Goal: Check status: Check status

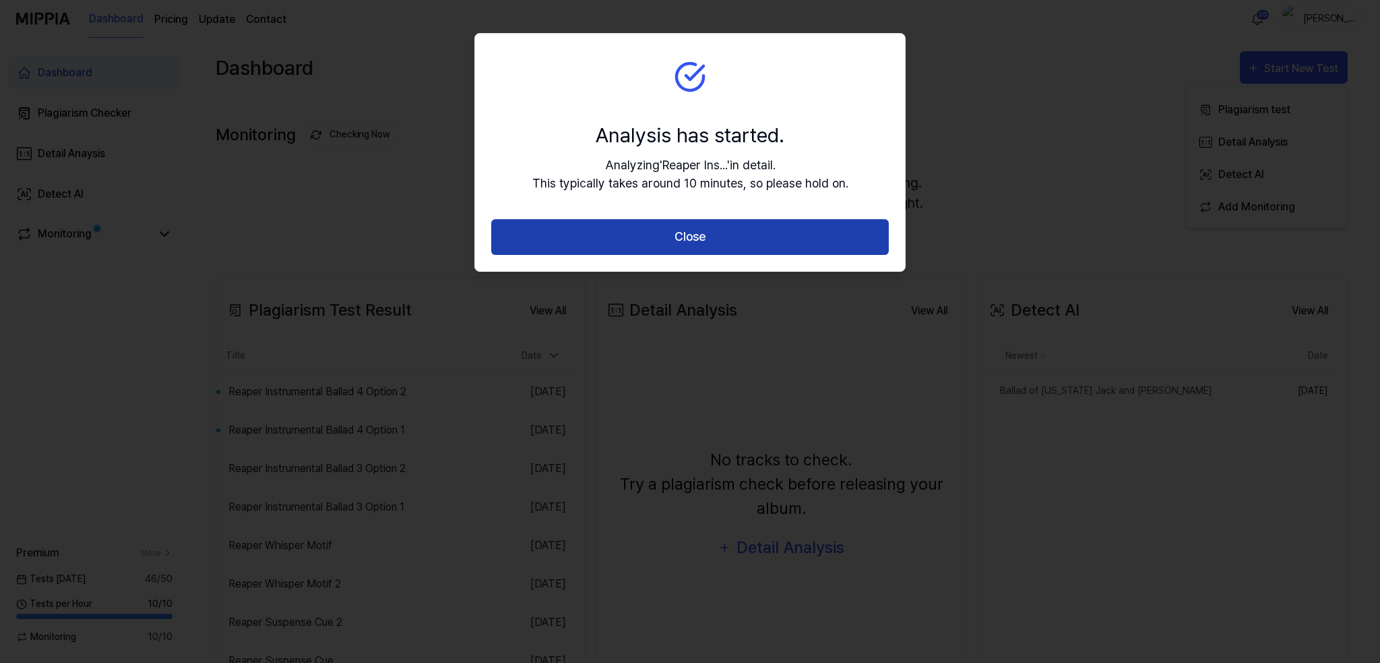
click at [682, 231] on button "Close" at bounding box center [690, 237] width 398 height 36
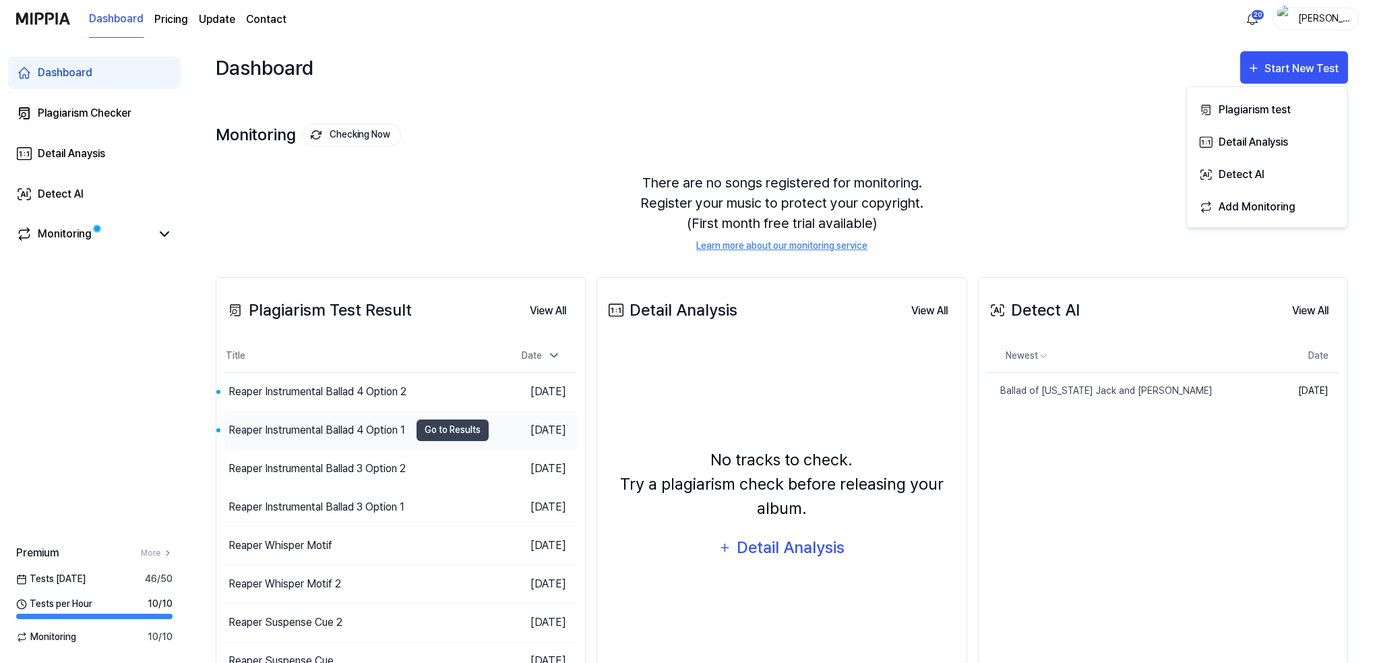
click at [318, 430] on div "Reaper Instrumental Ballad 4 Option 1" at bounding box center [317, 430] width 177 height 16
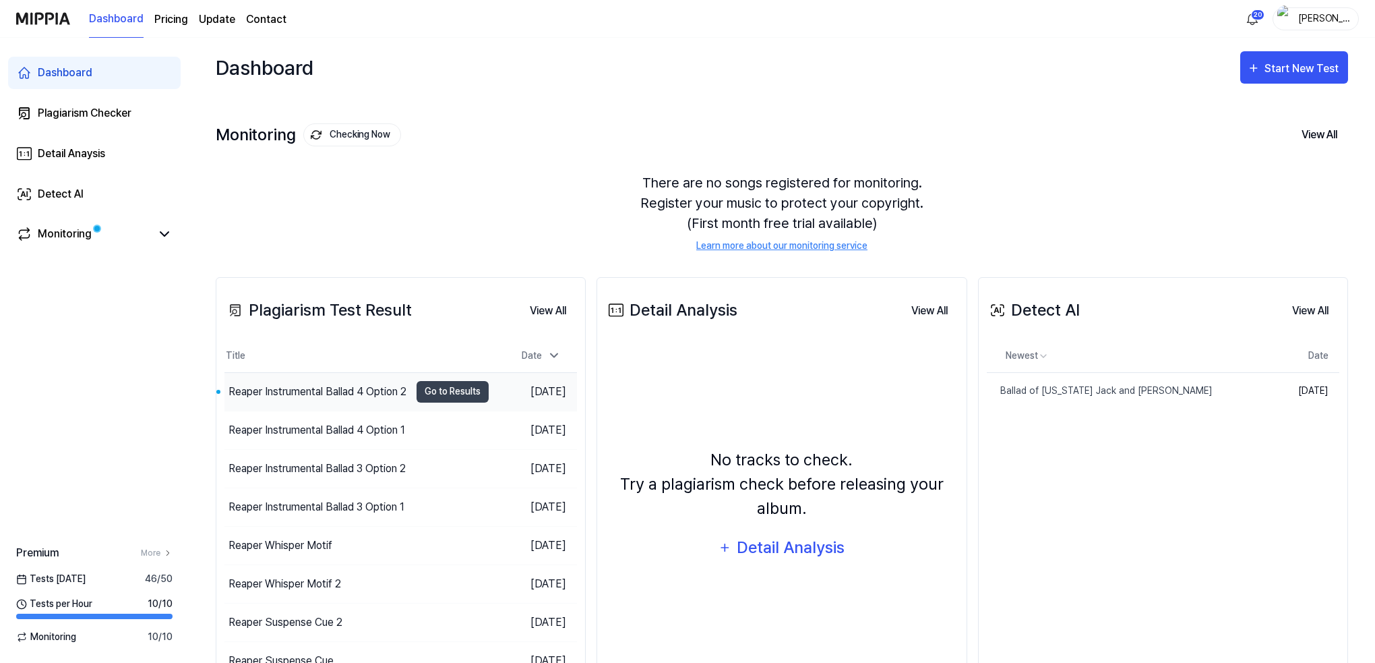
click at [286, 387] on div "Reaper Instrumental Ballad 4 Option 2" at bounding box center [318, 392] width 178 height 16
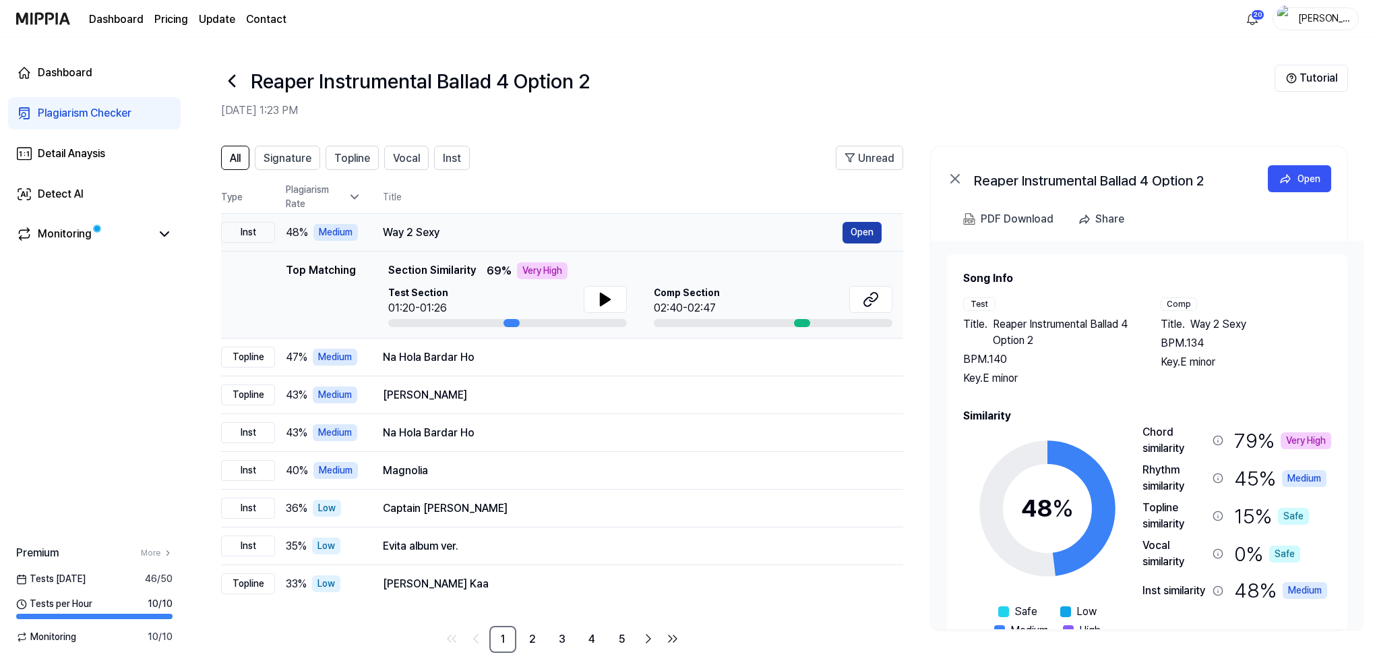
click at [870, 234] on button "Open" at bounding box center [862, 233] width 39 height 22
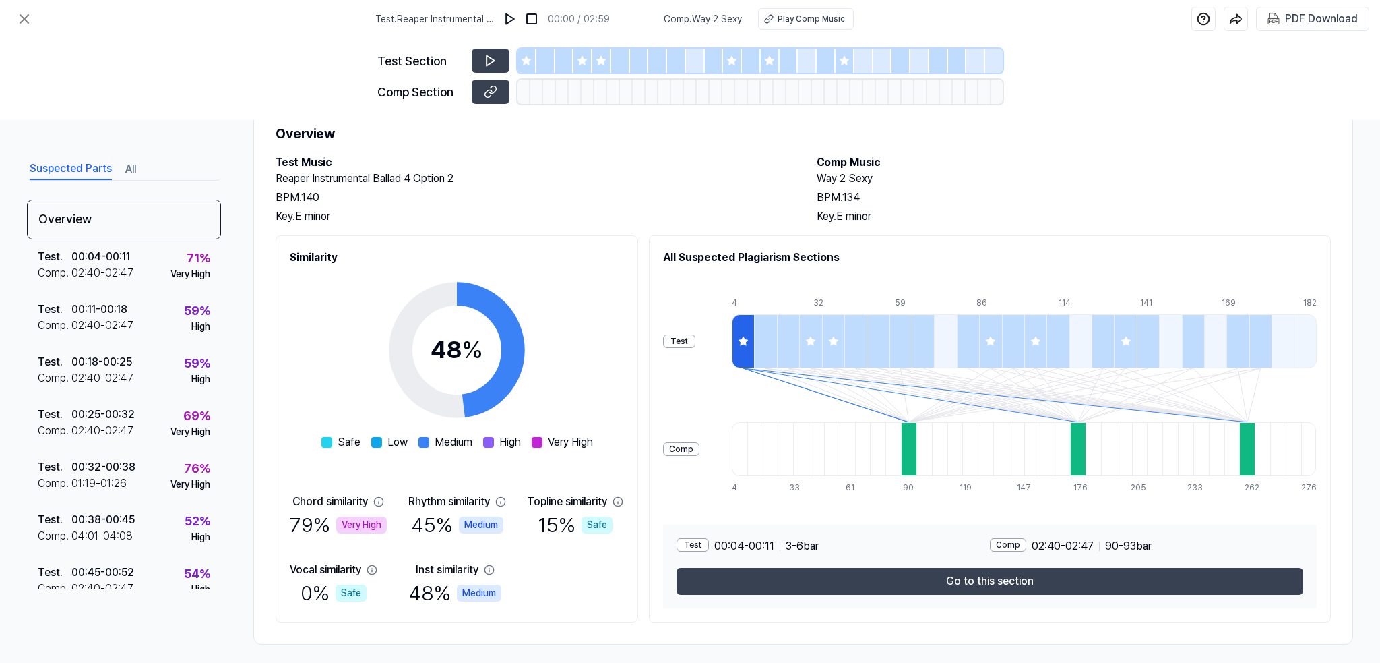
scroll to position [54, 0]
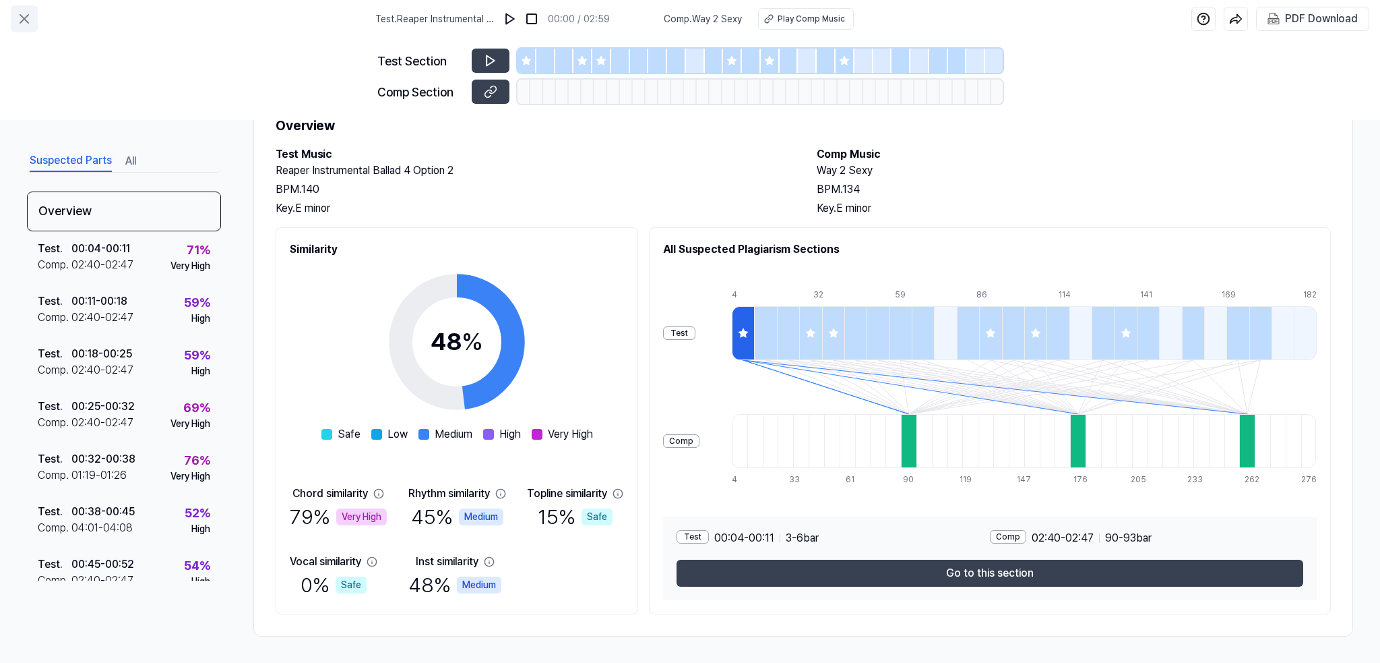
click at [27, 18] on icon at bounding box center [24, 19] width 16 height 16
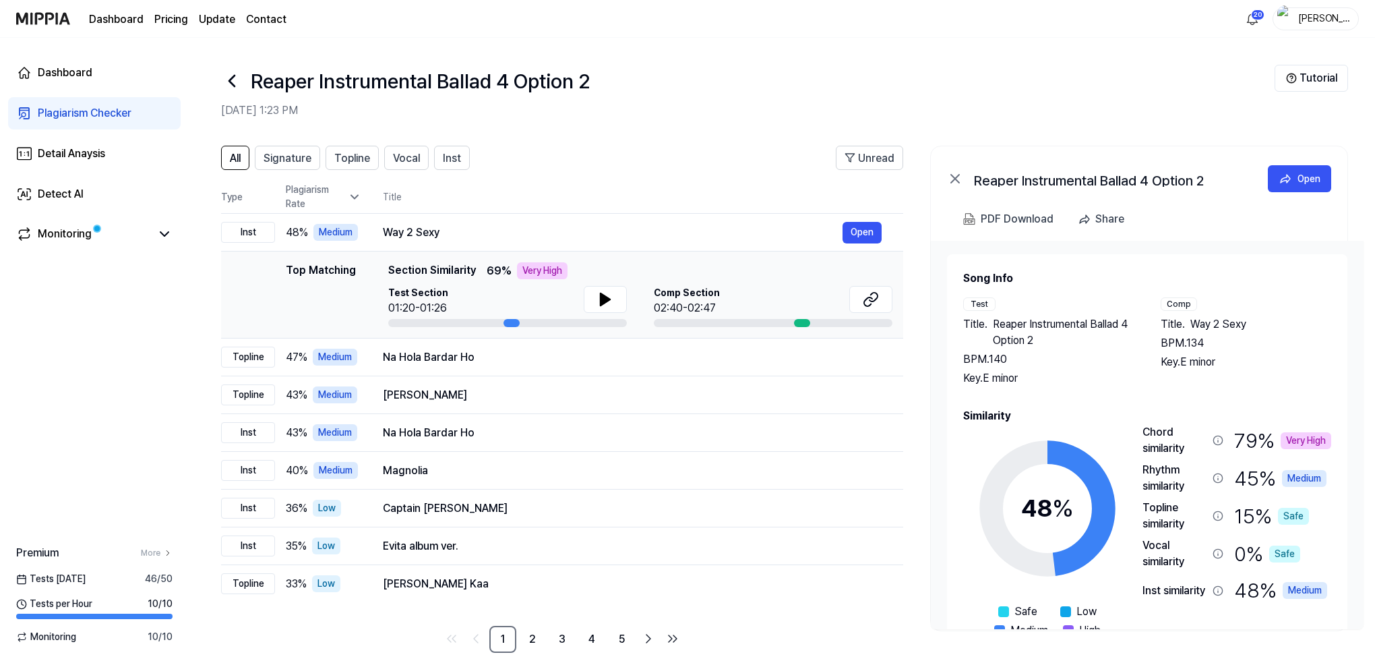
click at [239, 78] on icon at bounding box center [232, 81] width 22 height 22
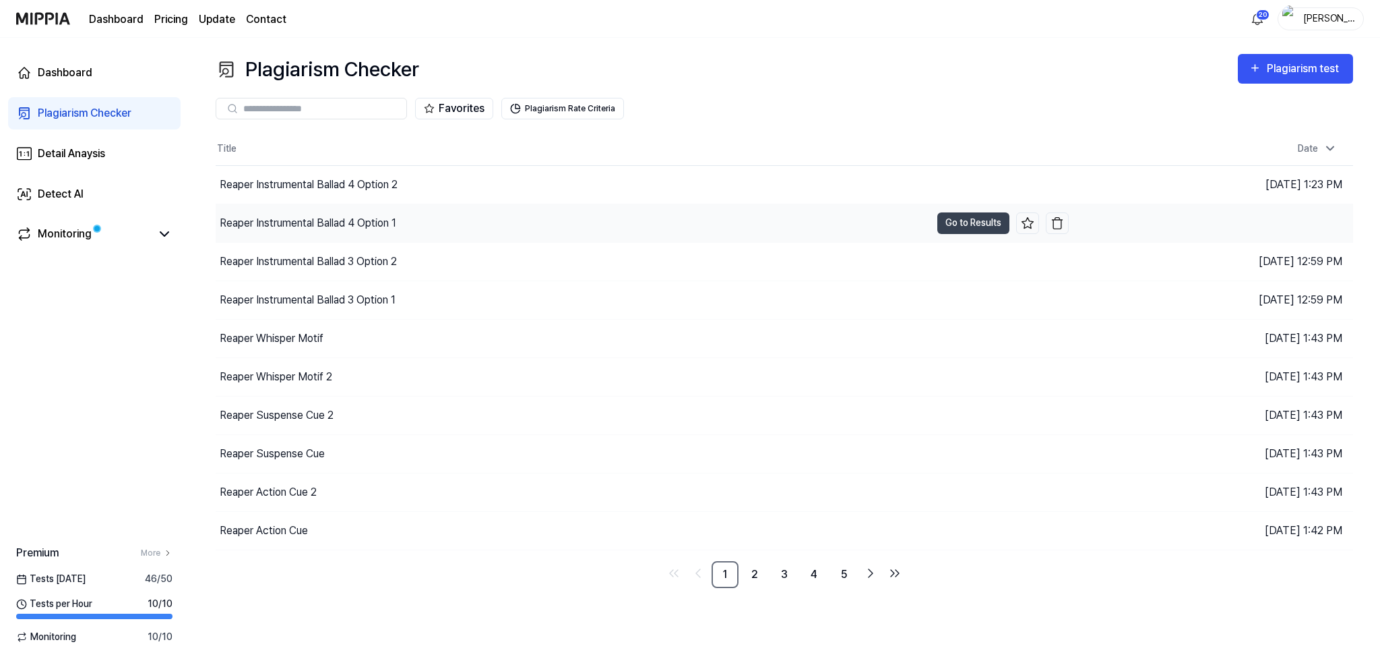
click at [306, 222] on div "Reaper Instrumental Ballad 4 Option 1" at bounding box center [308, 223] width 177 height 16
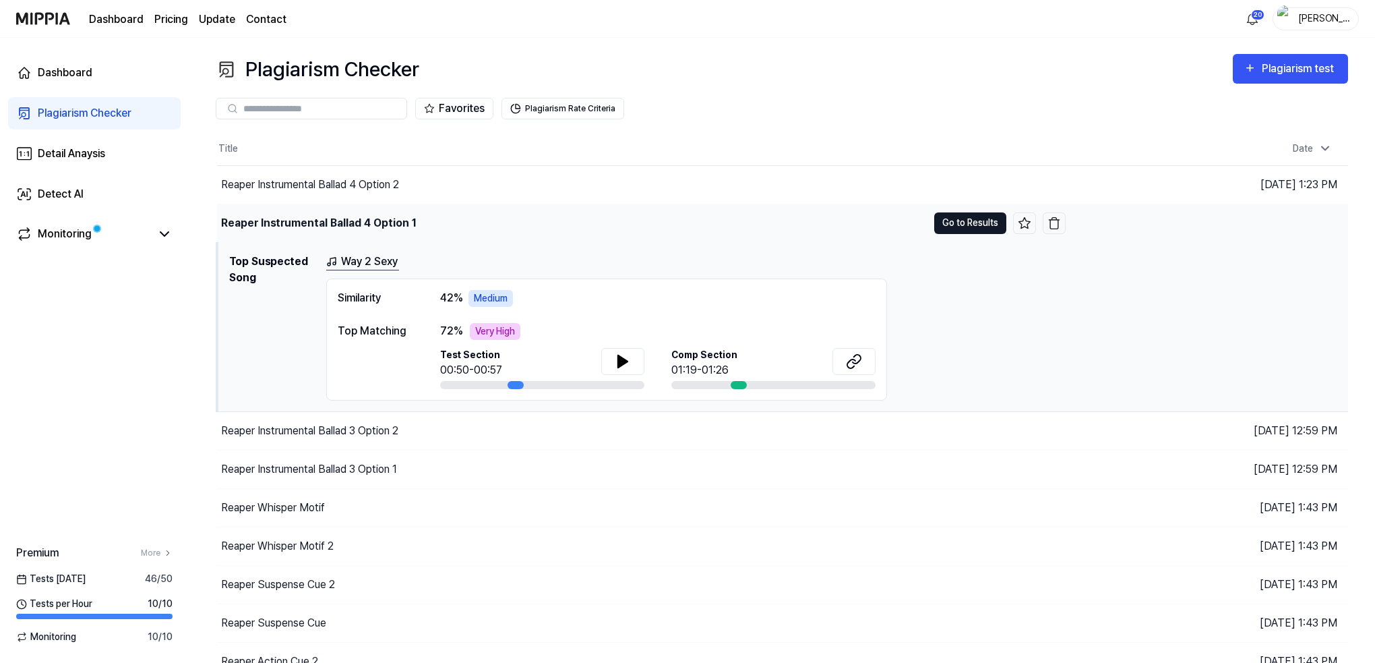
click at [965, 220] on button "Go to Results" at bounding box center [970, 223] width 72 height 22
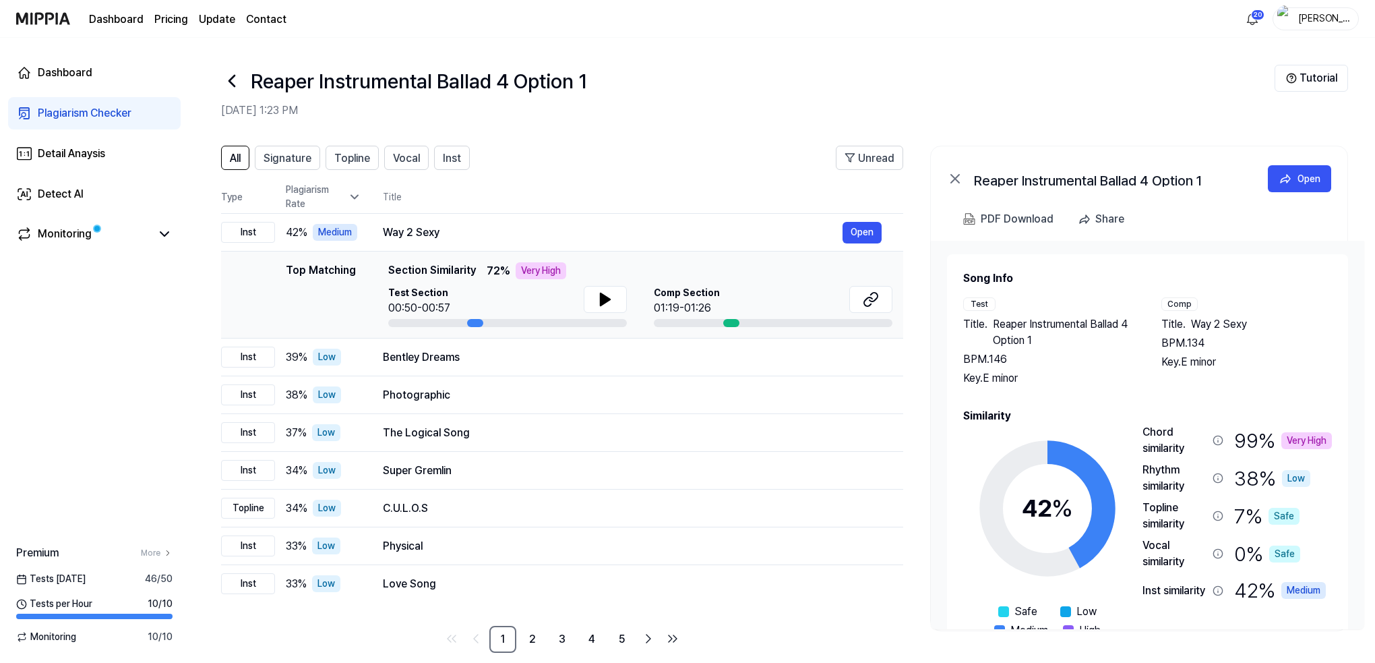
click at [1173, 444] on div "Chord similarity" at bounding box center [1175, 440] width 65 height 32
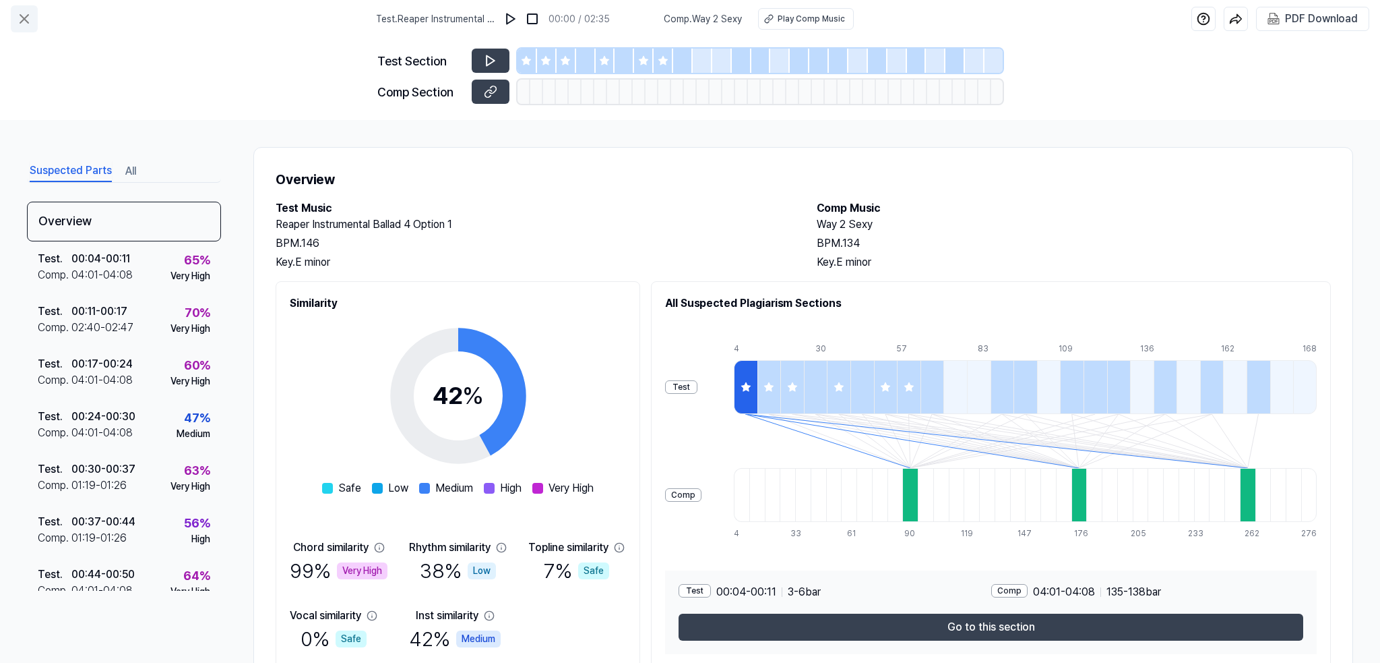
click at [25, 20] on icon at bounding box center [24, 19] width 8 height 8
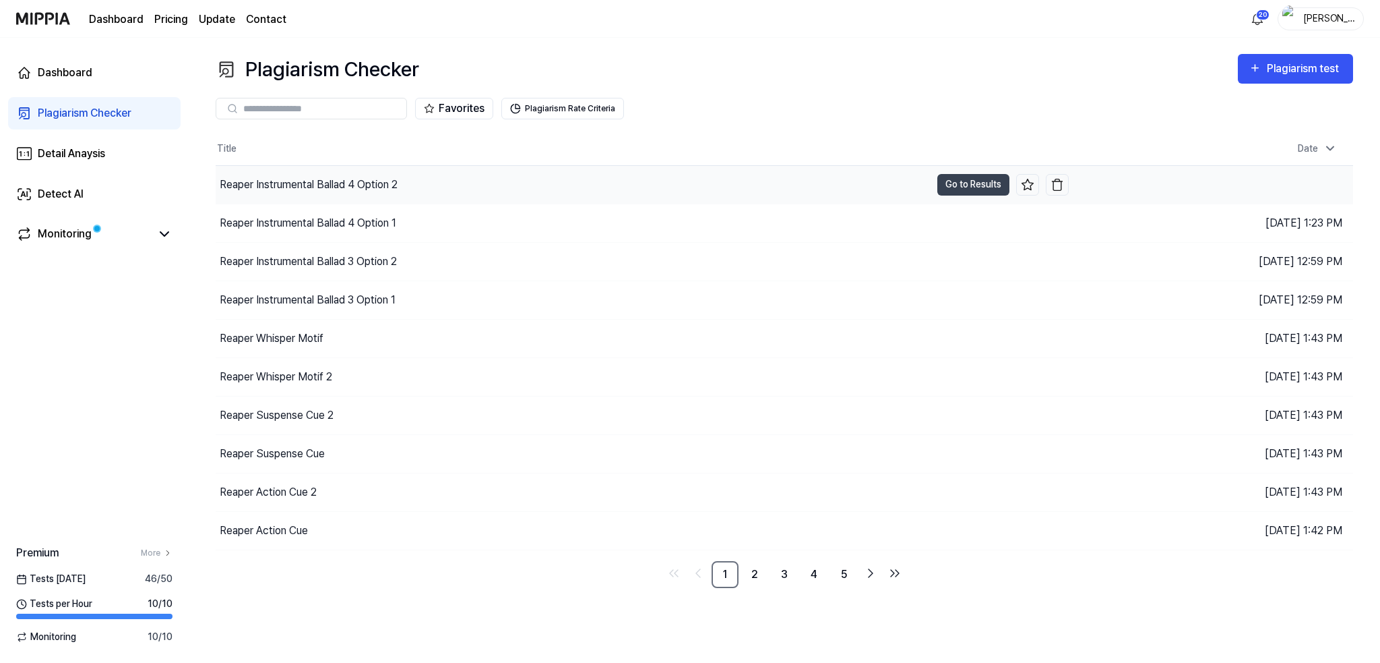
click at [318, 181] on div "Reaper Instrumental Ballad 4 Option 2" at bounding box center [309, 185] width 178 height 16
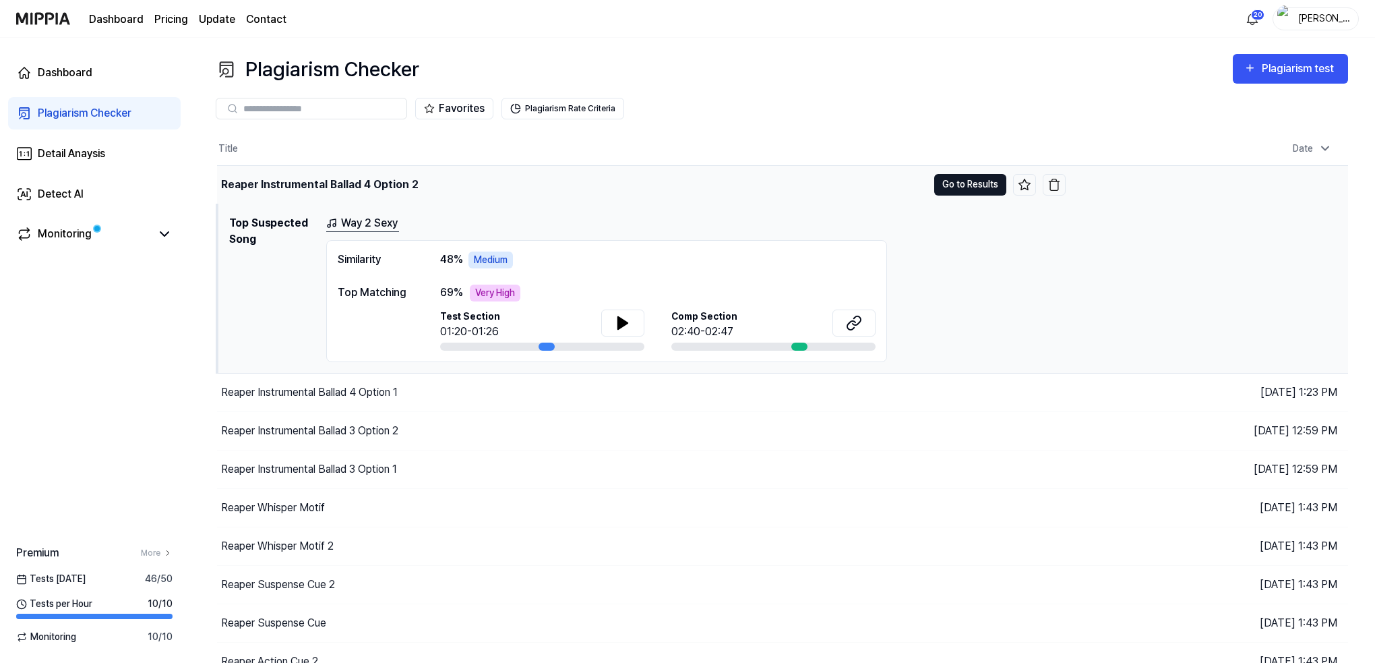
drag, startPoint x: 981, startPoint y: 187, endPoint x: 957, endPoint y: 184, distance: 24.4
click at [981, 186] on button "Go to Results" at bounding box center [970, 185] width 72 height 22
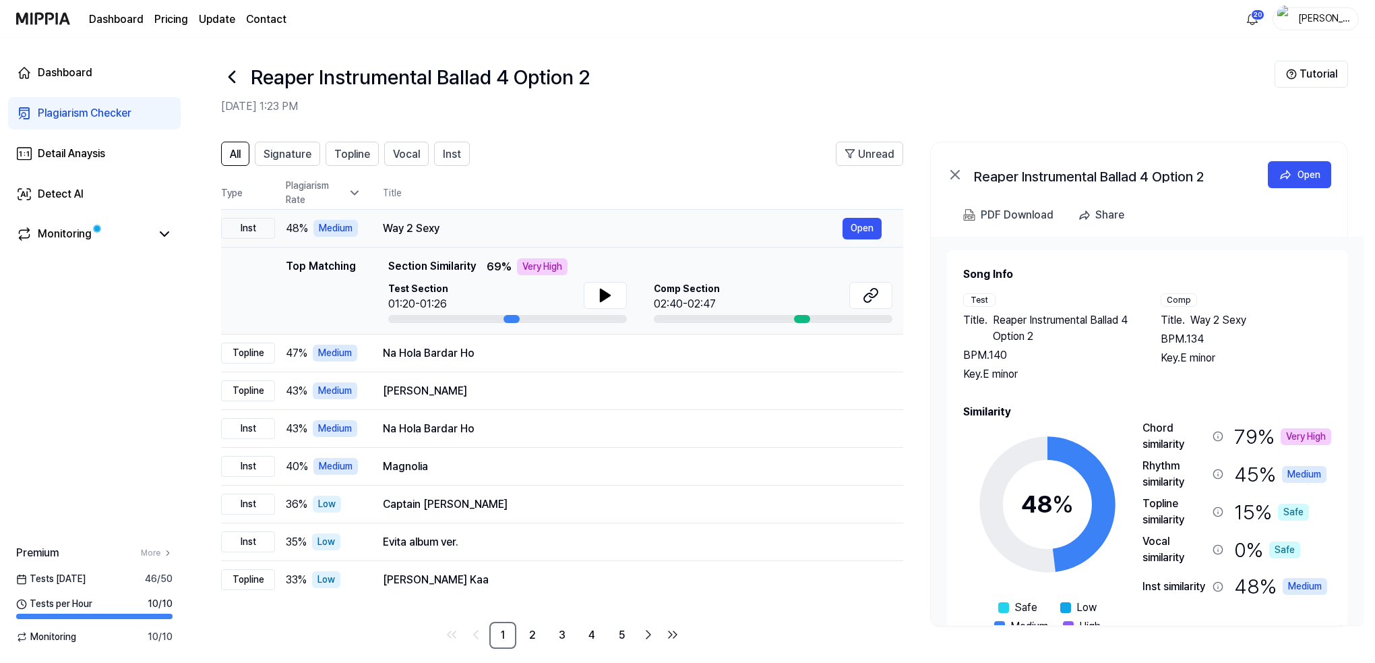
scroll to position [16, 0]
